Goal: Information Seeking & Learning: Check status

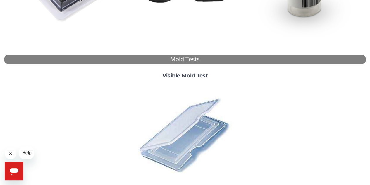
scroll to position [205, 0]
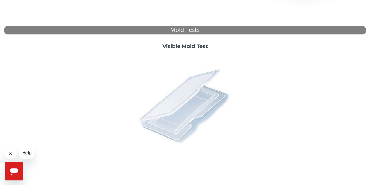
click at [182, 110] on img at bounding box center [185, 105] width 102 height 102
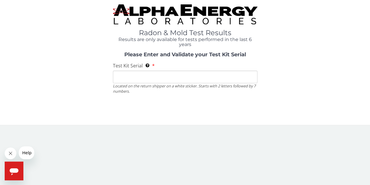
scroll to position [0, 0]
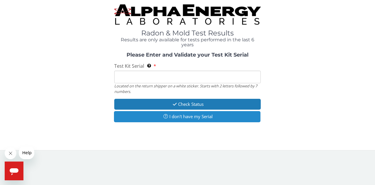
click at [183, 116] on button "I don't have my Serial" at bounding box center [187, 116] width 146 height 11
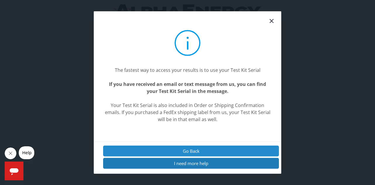
click at [193, 151] on button "Go Back" at bounding box center [191, 150] width 176 height 11
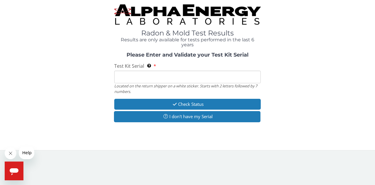
click at [148, 77] on input "Test Kit Serial Located on the return shipper on a white sticker. Starts with 2…" at bounding box center [187, 77] width 146 height 13
paste input "ME106539"
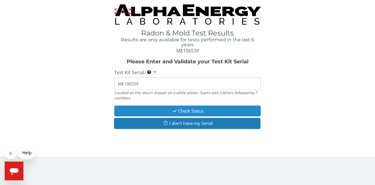
type input "ME106539"
click at [184, 111] on button "Check Status" at bounding box center [187, 110] width 146 height 11
